Goal: Transaction & Acquisition: Purchase product/service

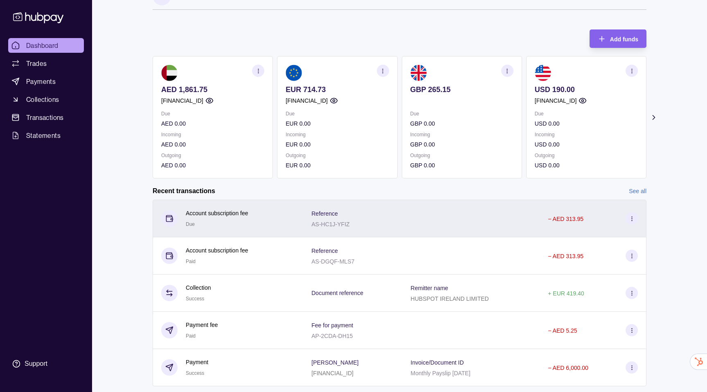
scroll to position [17, 0]
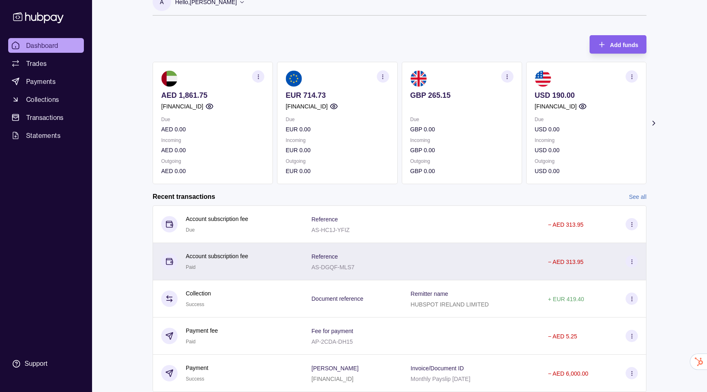
click at [257, 255] on div "Account subscription fee Paid" at bounding box center [228, 262] width 134 height 20
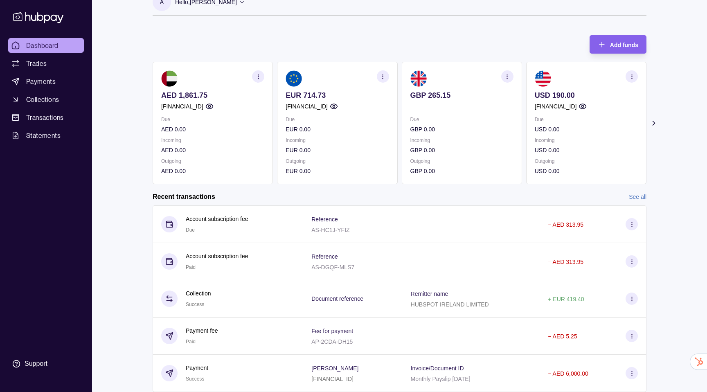
click at [253, 222] on html "Dashboard Trades Payments Collections Transactions Statements Support A Hello, …" at bounding box center [353, 200] width 707 height 435
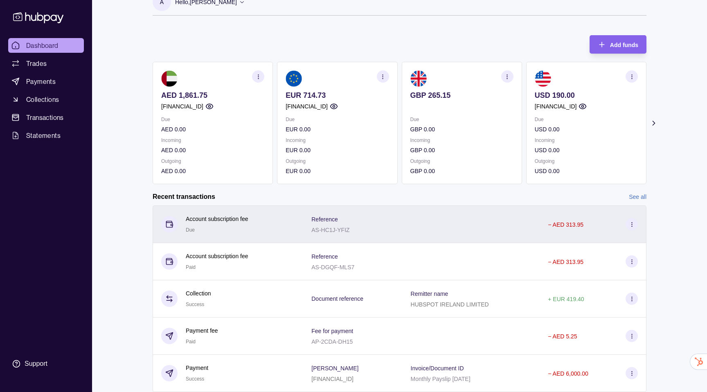
click at [236, 222] on p "Account subscription fee" at bounding box center [217, 218] width 63 height 9
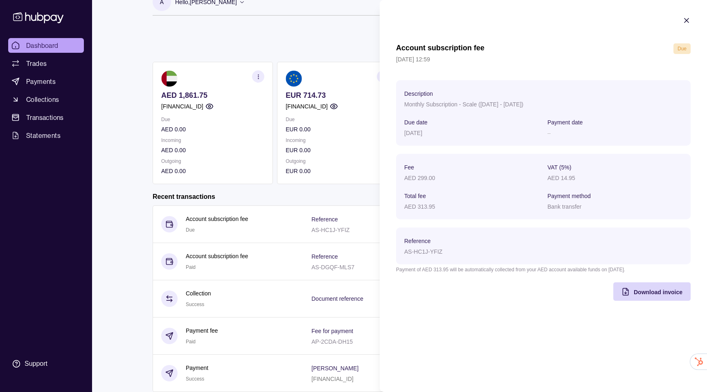
click at [232, 252] on html "Dashboard Trades Payments Collections Transactions Statements Support A Hello, …" at bounding box center [353, 200] width 707 height 435
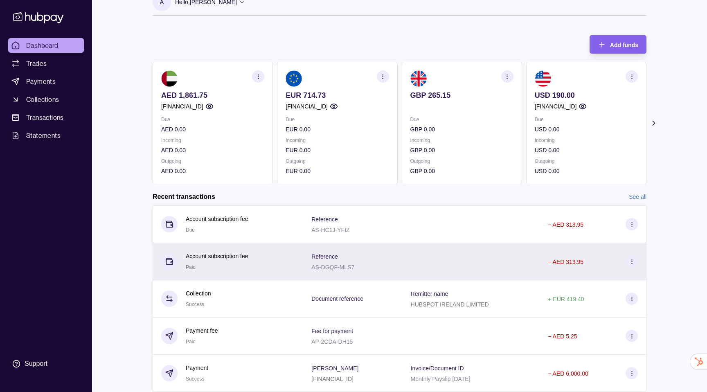
click at [232, 259] on p "Account subscription fee" at bounding box center [217, 256] width 63 height 9
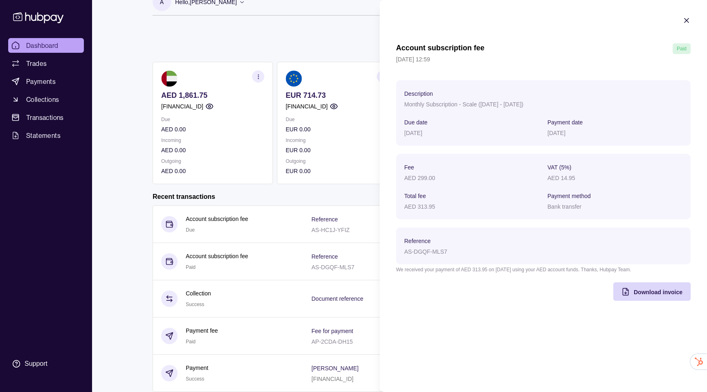
click at [234, 230] on html "Dashboard Trades Payments Collections Transactions Statements Support A Hello, …" at bounding box center [353, 200] width 707 height 435
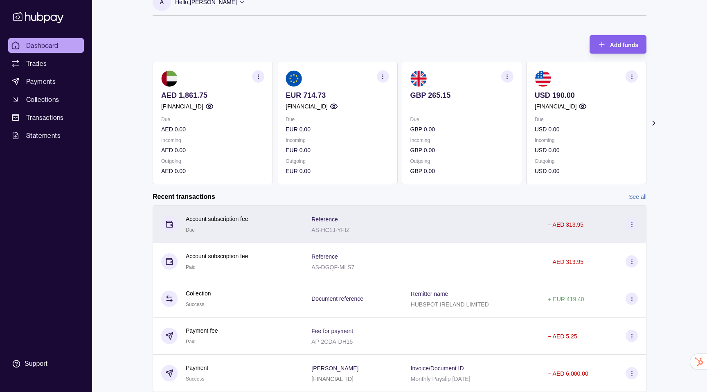
click at [240, 230] on div "Account subscription fee Due" at bounding box center [217, 224] width 63 height 20
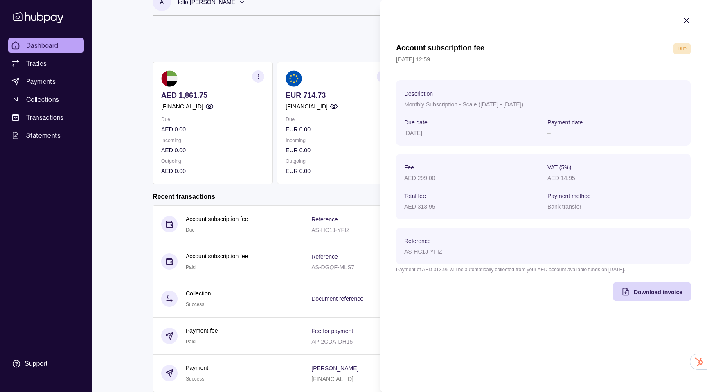
click at [234, 257] on html "Dashboard Trades Payments Collections Transactions Statements Support A Hello, …" at bounding box center [353, 200] width 707 height 435
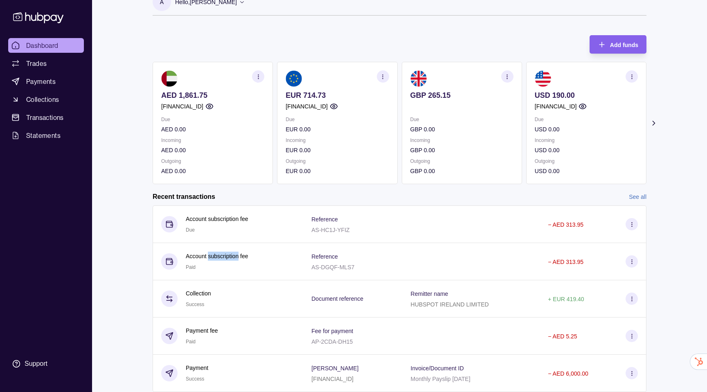
click at [234, 257] on p "Account subscription fee" at bounding box center [217, 256] width 63 height 9
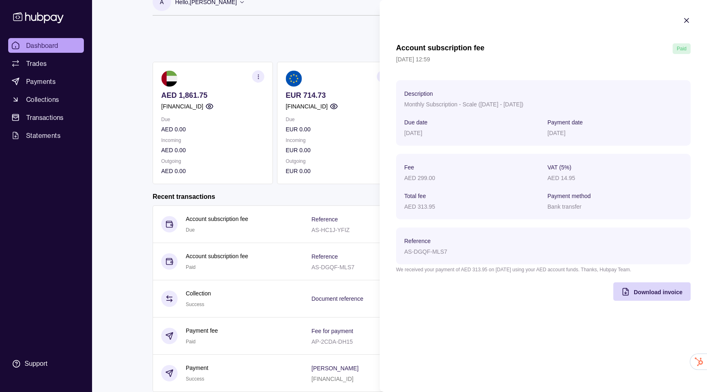
click at [237, 230] on html "Dashboard Trades Payments Collections Transactions Statements Support A Hello, …" at bounding box center [353, 200] width 707 height 435
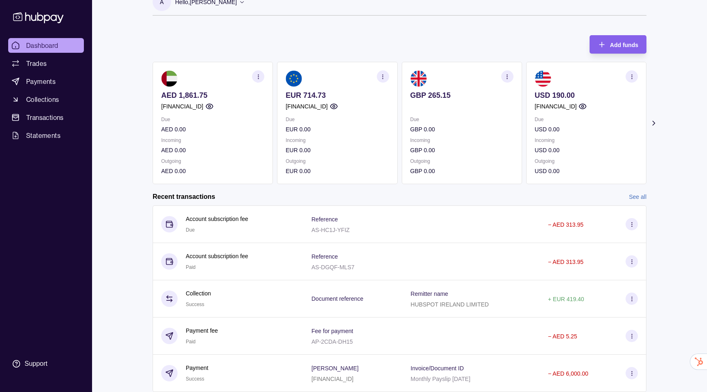
click at [237, 230] on div "Account subscription fee Due" at bounding box center [217, 224] width 63 height 20
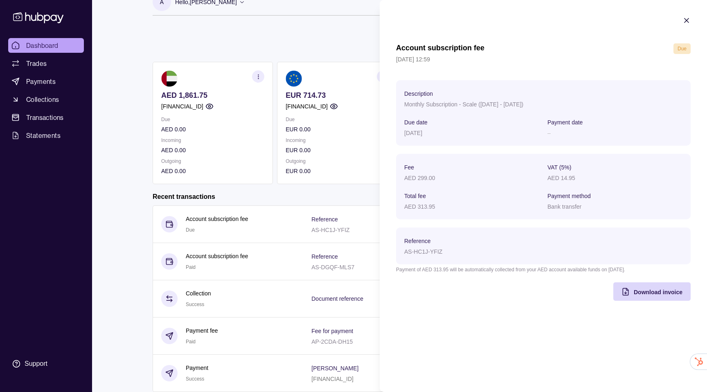
click at [236, 259] on html "Dashboard Trades Payments Collections Transactions Statements Support A Hello, …" at bounding box center [353, 200] width 707 height 435
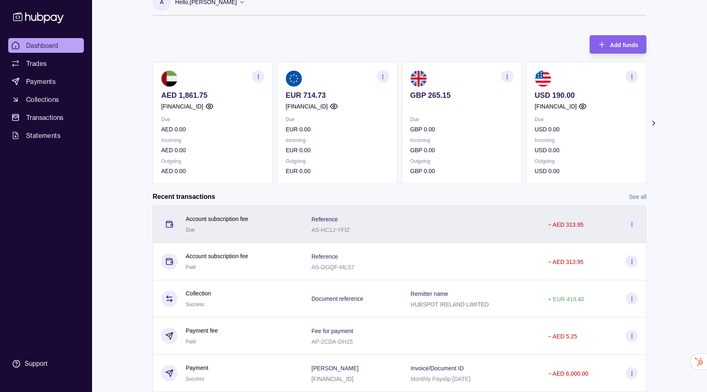
click at [250, 228] on div "Account subscription fee Due" at bounding box center [228, 224] width 134 height 20
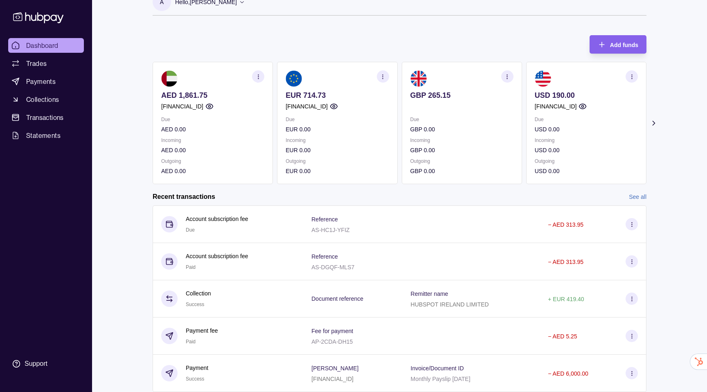
click at [358, 46] on div "Add funds AED 1,861.75 AE850960000536060000774 Due AED 0.00 Incoming AED 0.00 O…" at bounding box center [400, 105] width 494 height 157
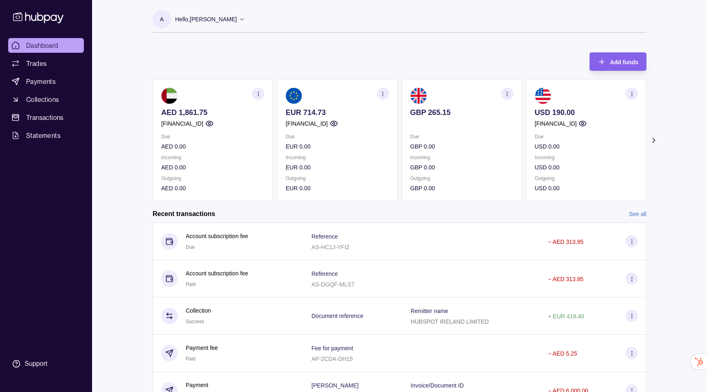
scroll to position [0, 0]
click at [655, 139] on icon at bounding box center [654, 140] width 8 height 8
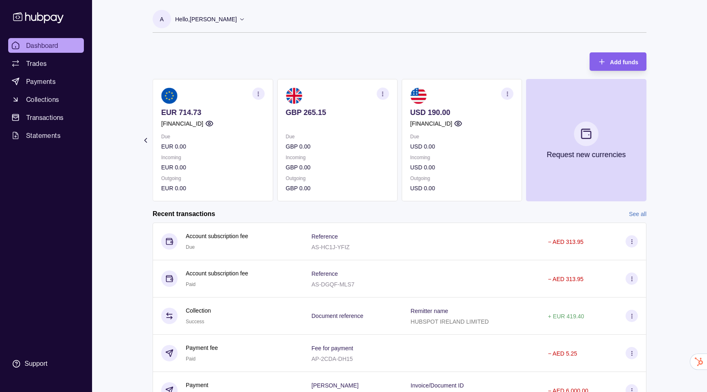
click at [142, 140] on icon at bounding box center [146, 140] width 8 height 8
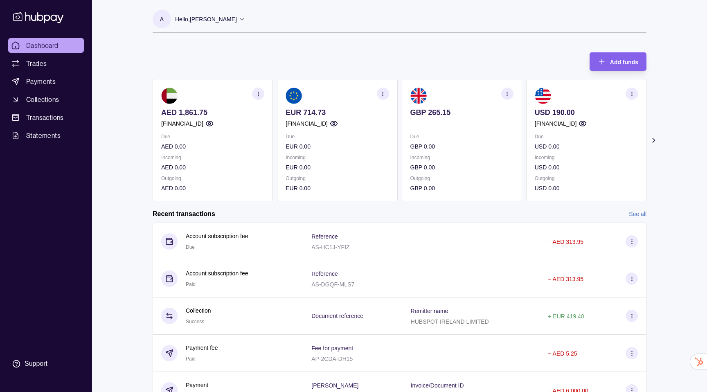
click at [382, 96] on icon "button" at bounding box center [383, 94] width 6 height 6
click at [385, 56] on div "Add funds AED 1,861.75 AE850960000536060000774 Due AED 0.00 Incoming AED 0.00 O…" at bounding box center [400, 122] width 494 height 157
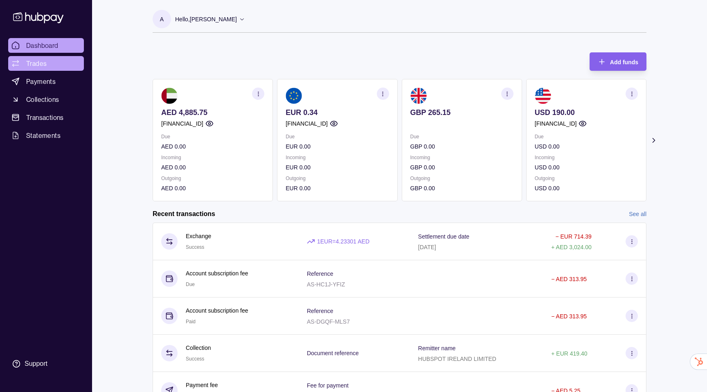
click at [39, 62] on span "Trades" at bounding box center [36, 64] width 20 height 10
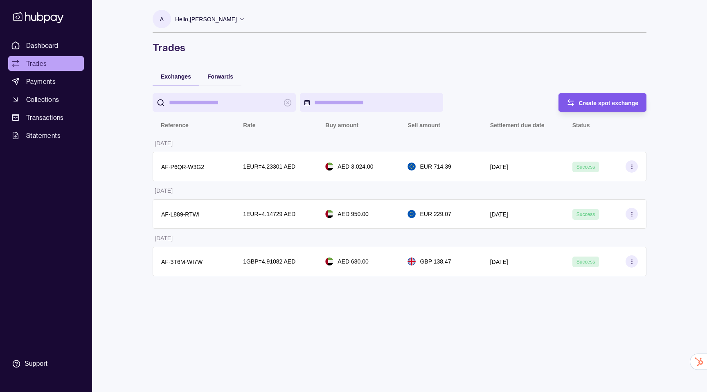
click at [593, 96] on div "Create spot exchange" at bounding box center [596, 102] width 84 height 18
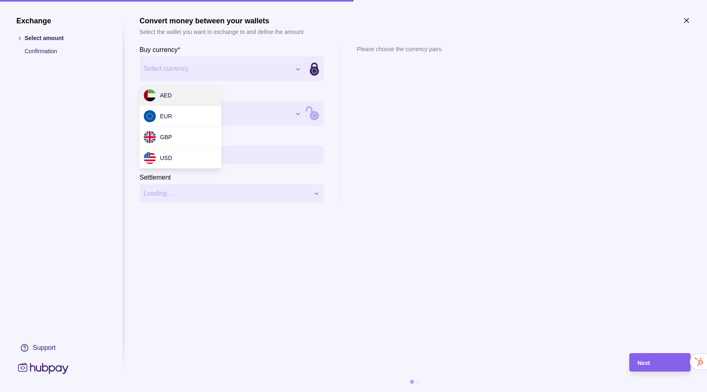
click at [201, 392] on div "Exchange Select amount Confirmation Support Convert money between your wallets …" at bounding box center [353, 392] width 707 height 0
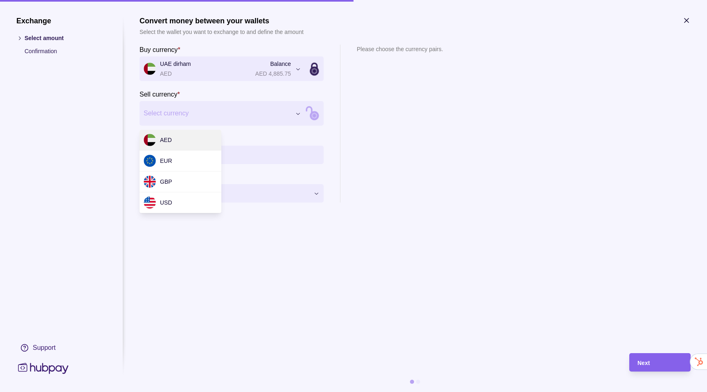
click at [175, 392] on div "Exchange Select amount Confirmation Support Convert money between your wallets …" at bounding box center [353, 392] width 707 height 0
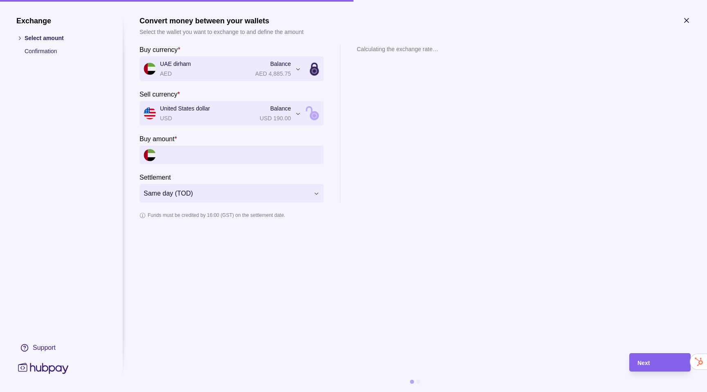
click at [180, 156] on input "Buy amount *" at bounding box center [240, 155] width 160 height 18
type input "*"
type input "***"
click at [655, 353] on div "Next" at bounding box center [653, 362] width 57 height 18
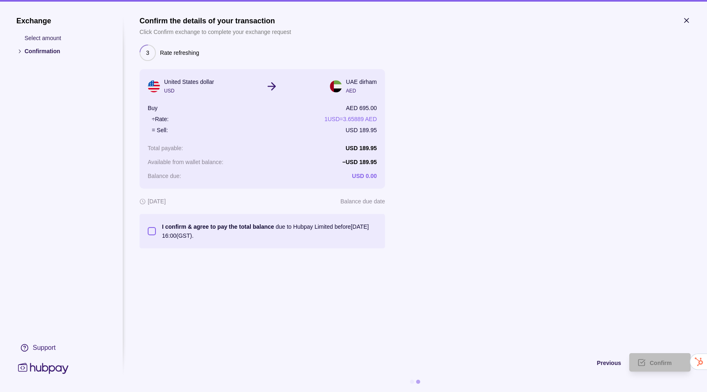
click at [223, 232] on p "I confirm & agree to pay the total balance due to Hubpay Limited before 19 Aug …" at bounding box center [269, 231] width 215 height 18
click at [156, 232] on button "I confirm & agree to pay the total balance due to Hubpay Limited before 19 Aug …" at bounding box center [152, 231] width 8 height 8
click at [647, 356] on div "Confirm" at bounding box center [653, 362] width 57 height 18
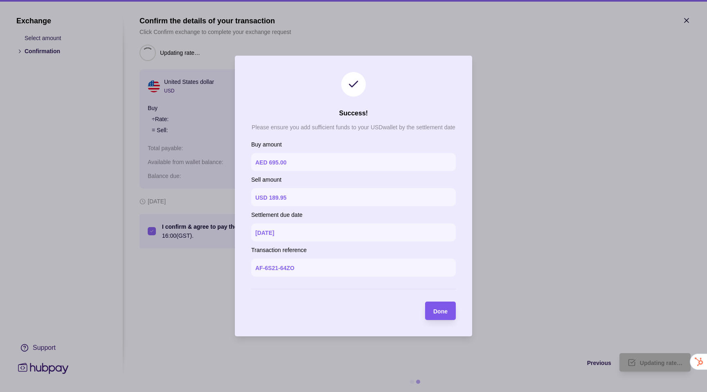
click at [437, 314] on div "Done" at bounding box center [440, 311] width 14 height 10
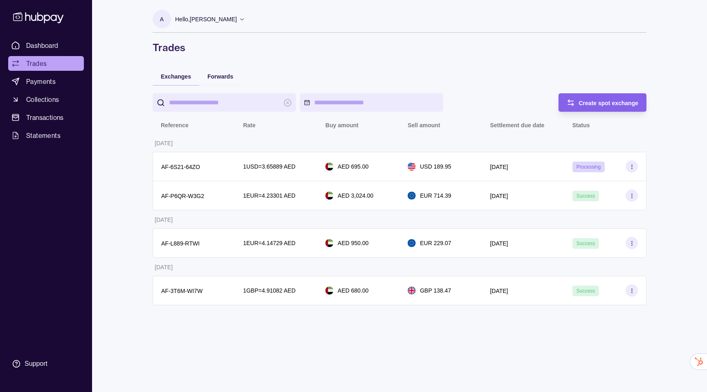
click at [608, 115] on div "Create spot exchange Reference Rate Buy amount Sell amount Settlement due date …" at bounding box center [400, 199] width 494 height 212
click at [610, 104] on span "Create spot exchange" at bounding box center [609, 103] width 60 height 7
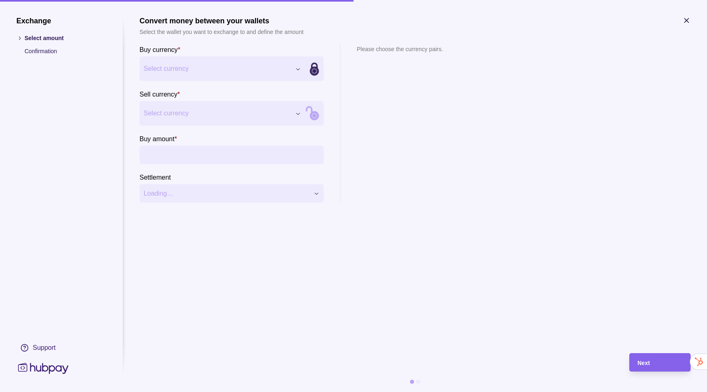
click at [198, 52] on section "Buy currency * Select currency *** *** *** ***" at bounding box center [232, 63] width 184 height 36
click at [194, 392] on div "Exchange Select amount Confirmation Support Convert money between your wallets …" at bounding box center [353, 392] width 707 height 0
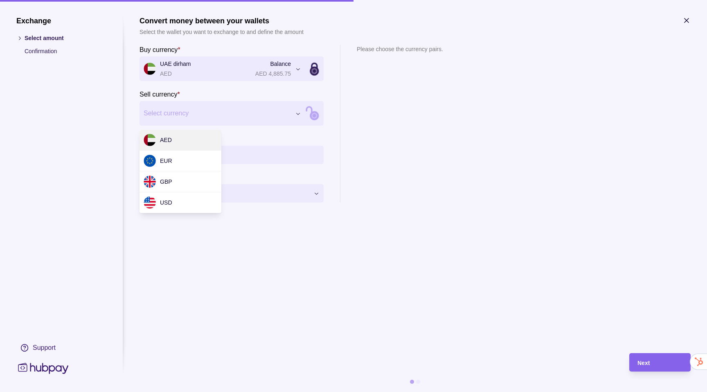
click at [180, 392] on div "Exchange Select amount Confirmation Support Convert money between your wallets …" at bounding box center [353, 392] width 707 height 0
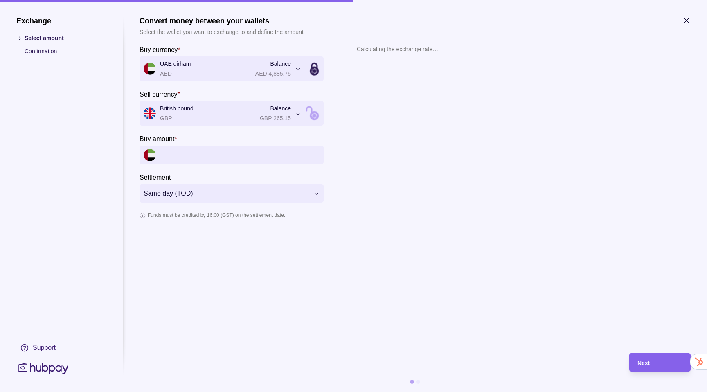
click at [175, 155] on input "Buy amount *" at bounding box center [240, 155] width 160 height 18
type input "*"
type input "*****"
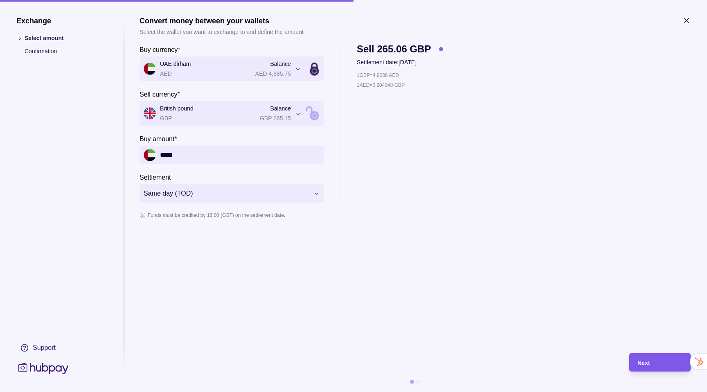
click at [644, 363] on span "Next" at bounding box center [644, 363] width 12 height 7
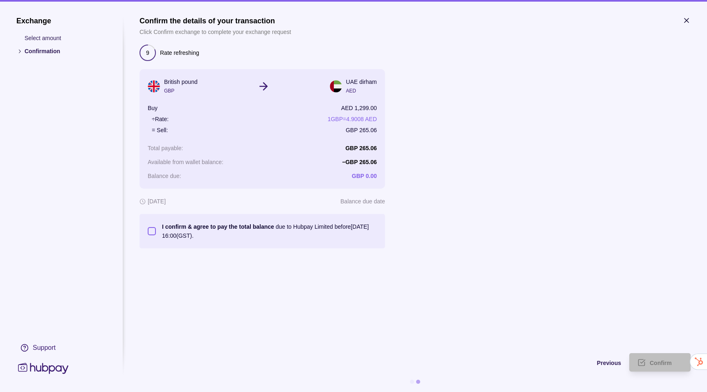
click at [153, 230] on button "I confirm & agree to pay the total balance due to Hubpay Limited before 19 Aug …" at bounding box center [152, 231] width 8 height 8
click at [653, 360] on span "Confirm" at bounding box center [661, 363] width 22 height 7
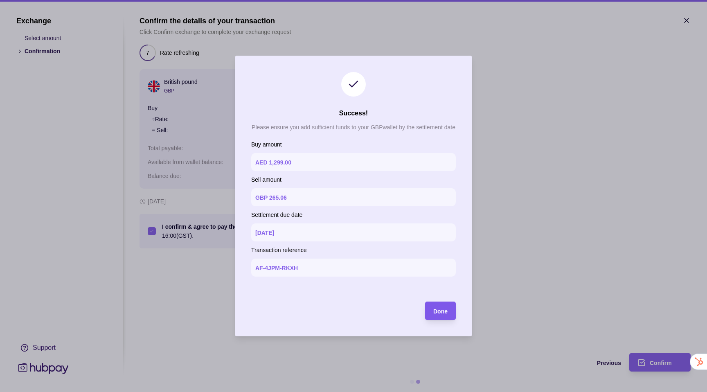
click at [439, 309] on span "Done" at bounding box center [440, 311] width 14 height 7
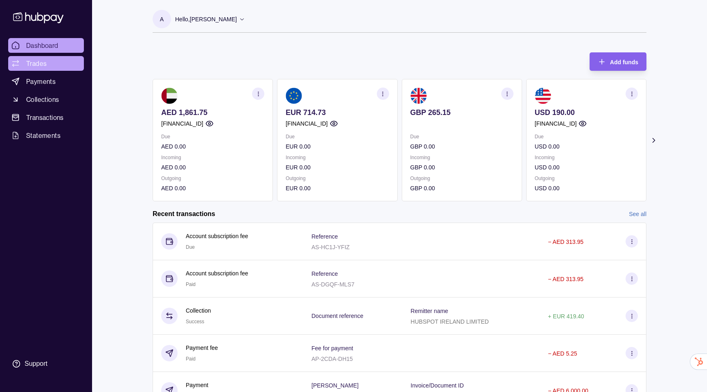
click at [39, 66] on span "Trades" at bounding box center [36, 64] width 20 height 10
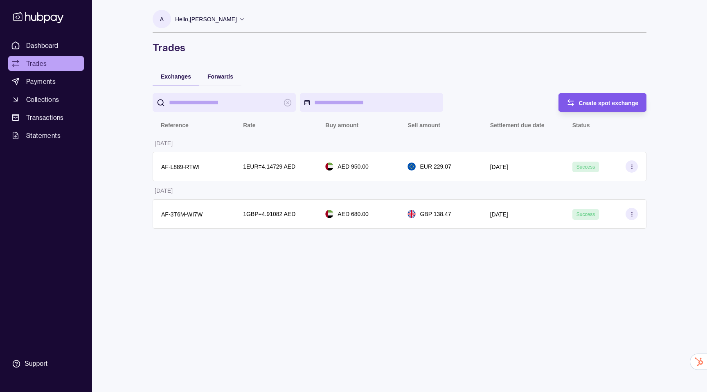
click at [601, 97] on div "Create spot exchange" at bounding box center [596, 102] width 84 height 18
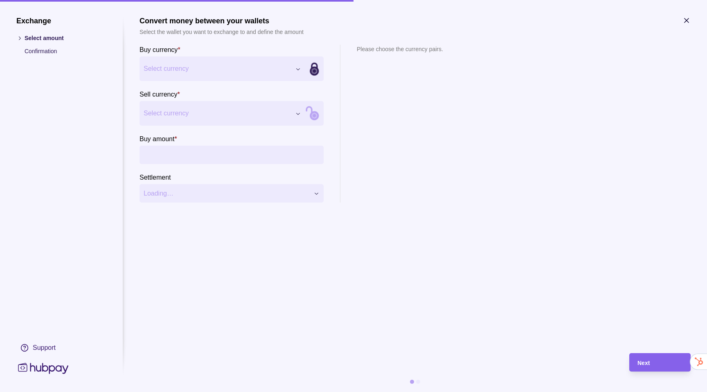
click at [157, 56] on section "Buy currency * Select currency *** *** *** ***" at bounding box center [232, 63] width 184 height 36
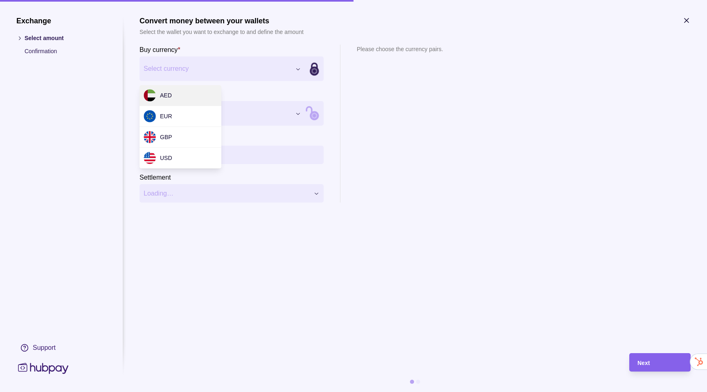
click at [158, 392] on div "Exchange Select amount Confirmation Support Convert money between your wallets …" at bounding box center [353, 392] width 707 height 0
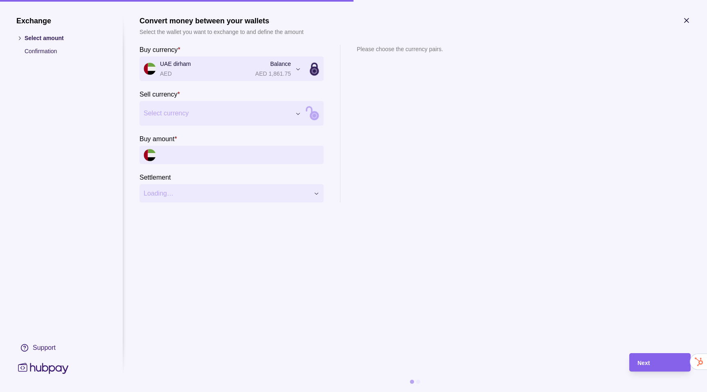
click at [209, 392] on div "Exchange Select amount Confirmation Support Convert money between your wallets …" at bounding box center [353, 392] width 707 height 0
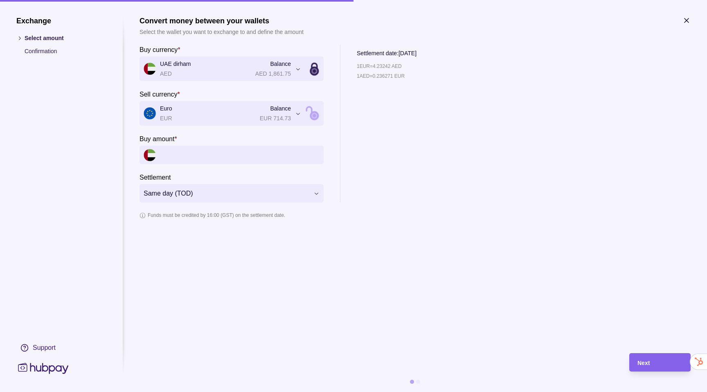
click at [187, 151] on input "Buy amount *" at bounding box center [240, 155] width 160 height 18
click at [186, 392] on div "**********" at bounding box center [353, 392] width 707 height 0
click at [187, 392] on div "**********" at bounding box center [353, 392] width 707 height 0
click at [201, 153] on input "Buy amount *" at bounding box center [240, 155] width 160 height 18
click at [397, 50] on span "Sell 685.22 EUR" at bounding box center [394, 49] width 74 height 9
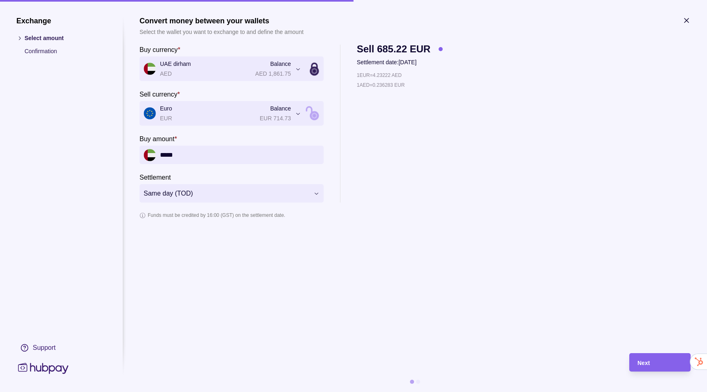
click at [397, 50] on span "Sell 685.22 EUR" at bounding box center [394, 49] width 74 height 9
click at [401, 48] on span "Sell 685.22 EUR" at bounding box center [394, 49] width 74 height 9
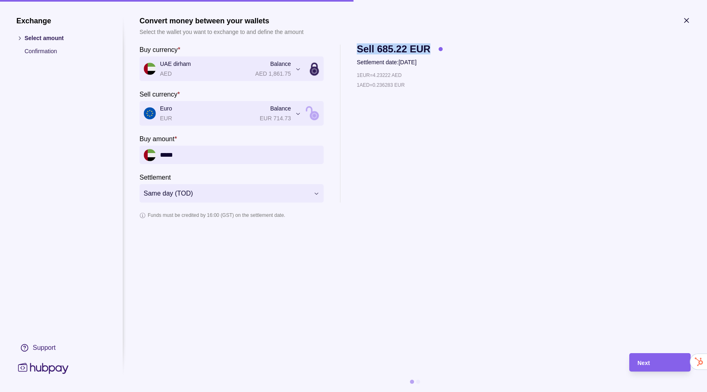
click at [402, 50] on span "Sell 685.22 EUR" at bounding box center [394, 49] width 74 height 9
click at [207, 159] on input "*****" at bounding box center [240, 155] width 160 height 18
type input "*****"
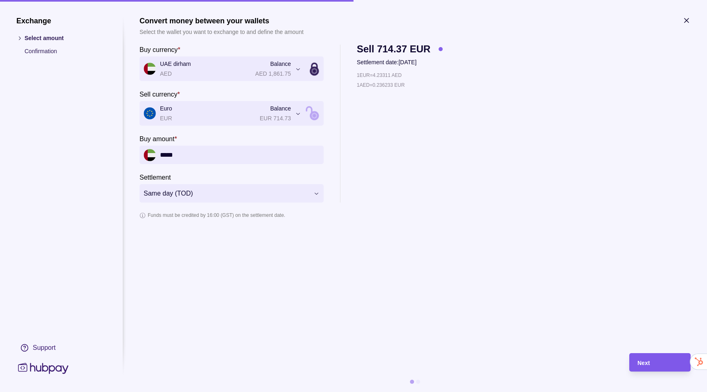
click at [658, 362] on div "Next" at bounding box center [660, 363] width 45 height 10
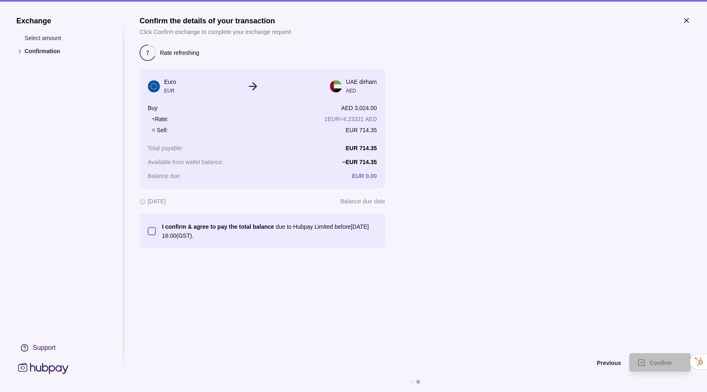
click at [149, 232] on button "I confirm & agree to pay the total balance due to Hubpay Limited before 19 Aug …" at bounding box center [152, 231] width 8 height 8
click at [654, 358] on div "Confirm" at bounding box center [666, 363] width 33 height 10
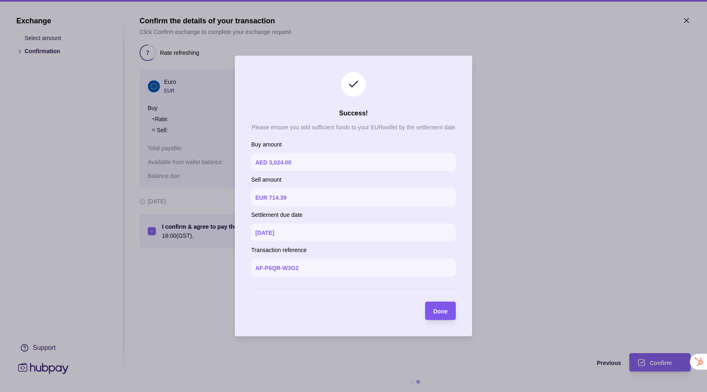
click at [441, 309] on span "Done" at bounding box center [440, 311] width 14 height 7
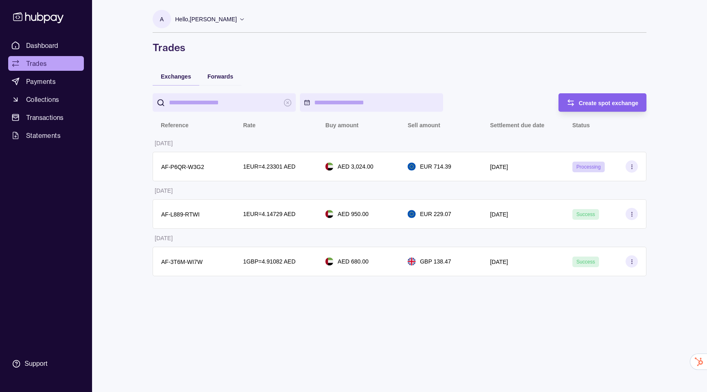
click at [327, 297] on div "A Hello, Alessio Riccardo Piceci PICECI SERVICES FZE Account Terms and conditio…" at bounding box center [399, 196] width 527 height 392
click at [322, 309] on div "A Hello, Alessio Riccardo Piceci PICECI SERVICES FZE Account Terms and conditio…" at bounding box center [399, 196] width 527 height 392
click at [29, 46] on span "Dashboard" at bounding box center [42, 46] width 32 height 10
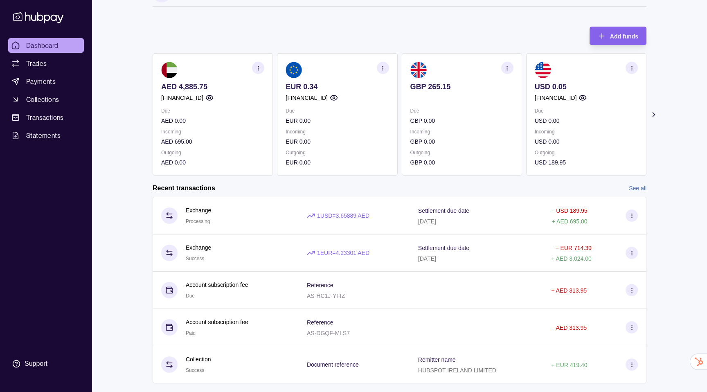
scroll to position [33, 0]
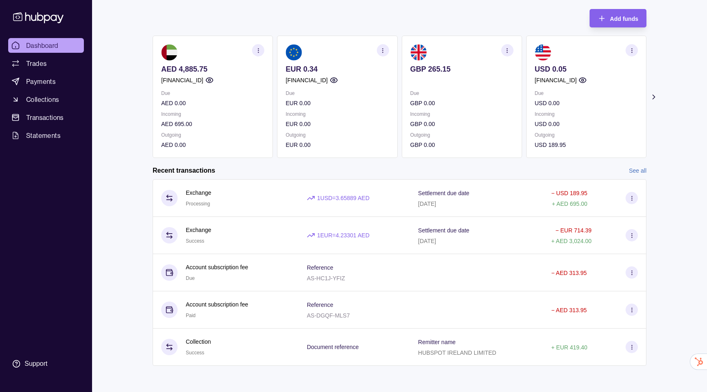
scroll to position [28, 0]
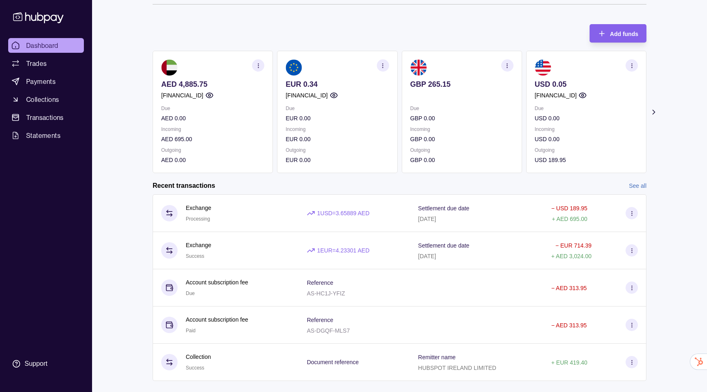
click at [435, 86] on p "GBP 265.15" at bounding box center [461, 84] width 103 height 9
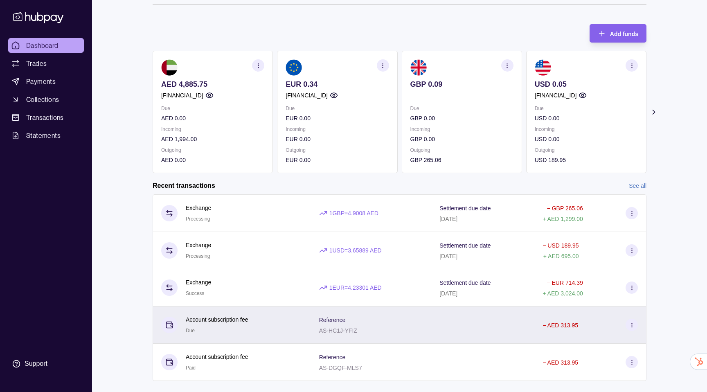
scroll to position [43, 0]
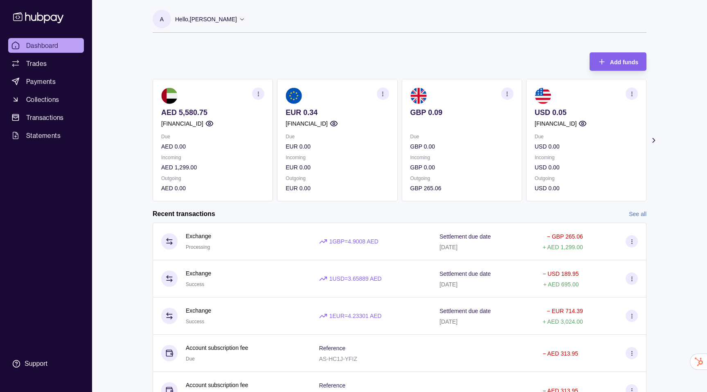
click at [270, 96] on section "AED 5,580.75 [FINANCIAL_ID] Due AED 0.00 Incoming AED 1,299.00 Outgoing AED 0.00" at bounding box center [213, 140] width 120 height 122
click at [263, 96] on section "button" at bounding box center [258, 94] width 12 height 12
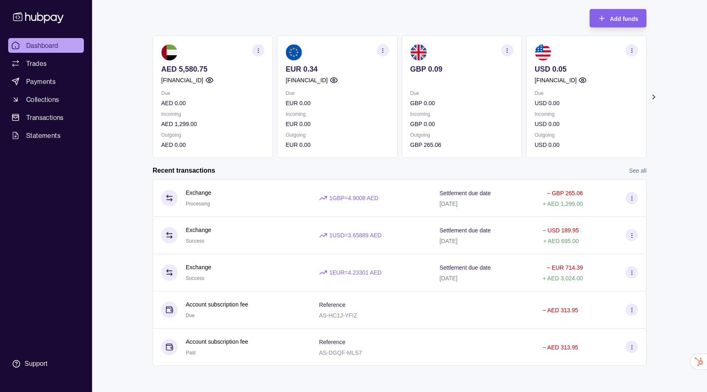
scroll to position [43, 0]
click at [638, 174] on link "See all" at bounding box center [638, 170] width 18 height 9
